Goal: Transaction & Acquisition: Subscribe to service/newsletter

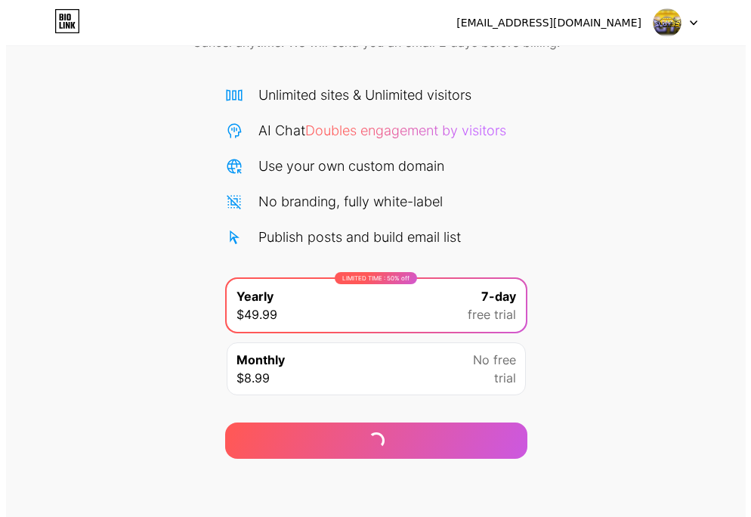
scroll to position [91, 0]
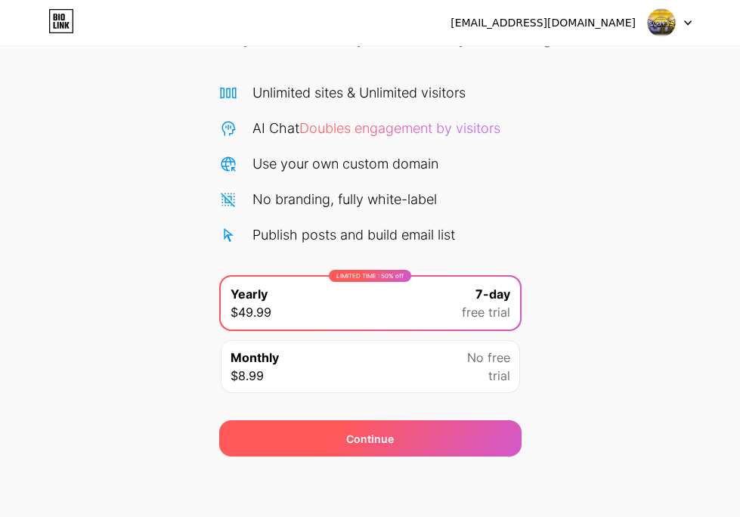
click at [387, 441] on div "Continue" at bounding box center [370, 439] width 48 height 16
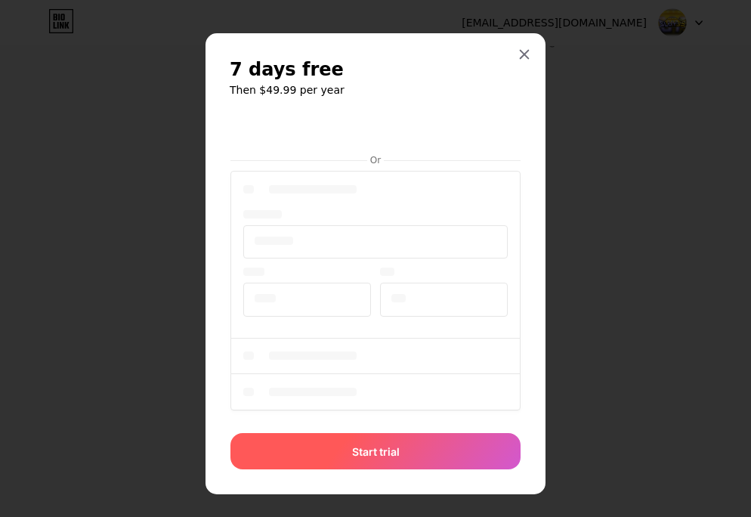
click at [368, 454] on span "Start trial" at bounding box center [376, 451] width 48 height 16
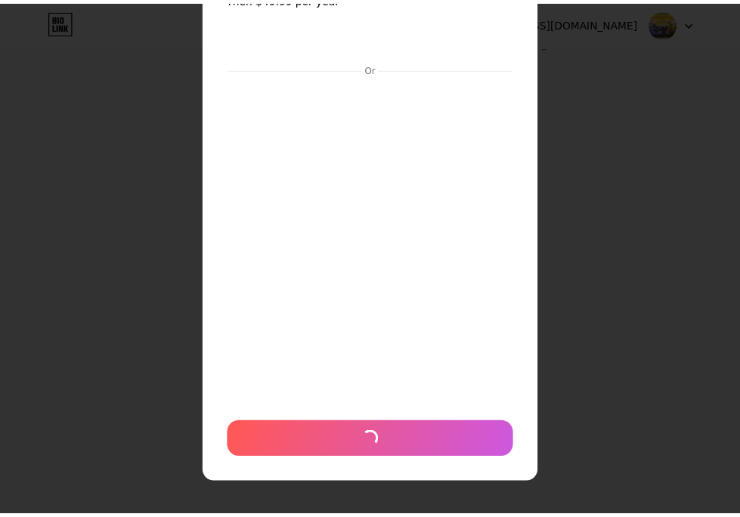
scroll to position [0, 0]
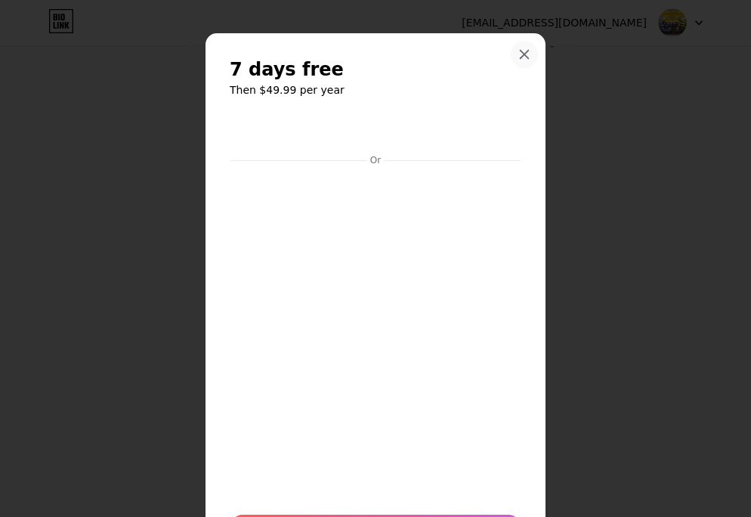
click at [518, 51] on icon at bounding box center [524, 54] width 12 height 12
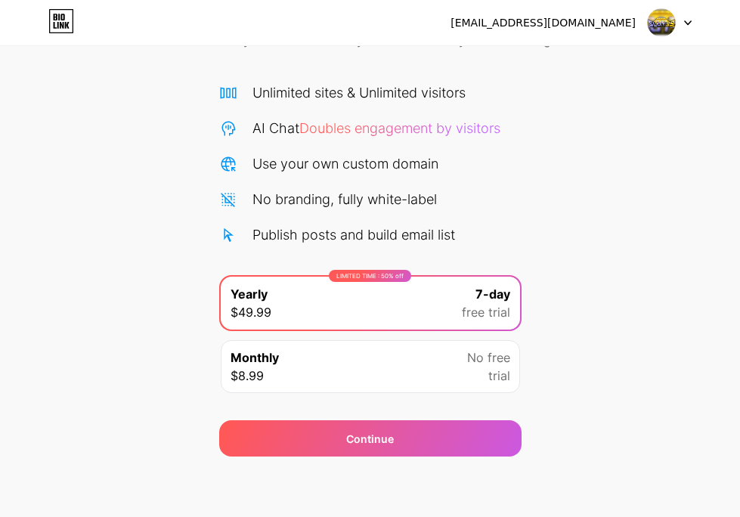
click at [437, 354] on div "Monthly $8.99 No free trial" at bounding box center [370, 366] width 299 height 53
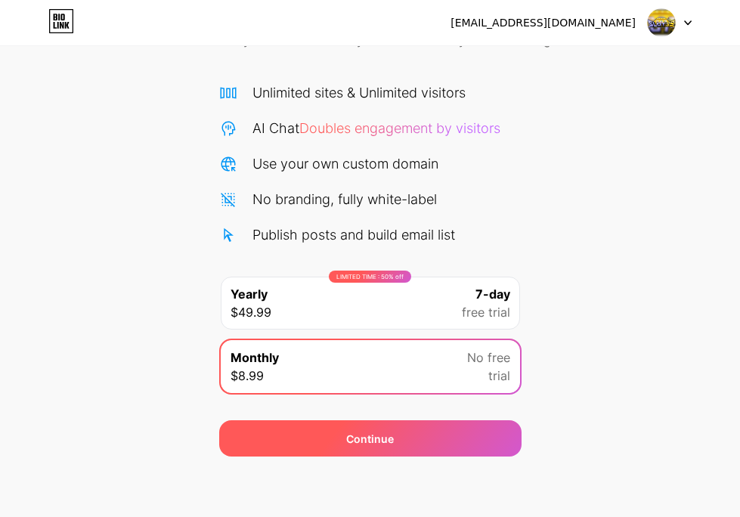
click at [418, 446] on div "Continue" at bounding box center [370, 438] width 302 height 36
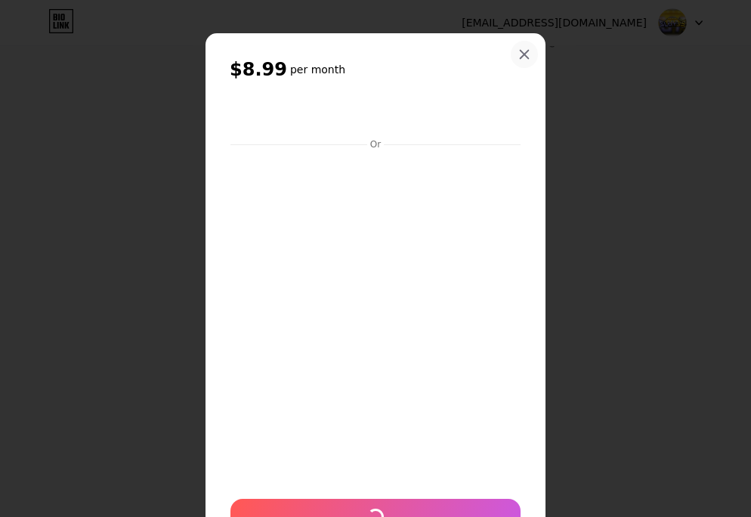
click at [518, 60] on div at bounding box center [524, 54] width 27 height 27
